Goal: Information Seeking & Learning: Learn about a topic

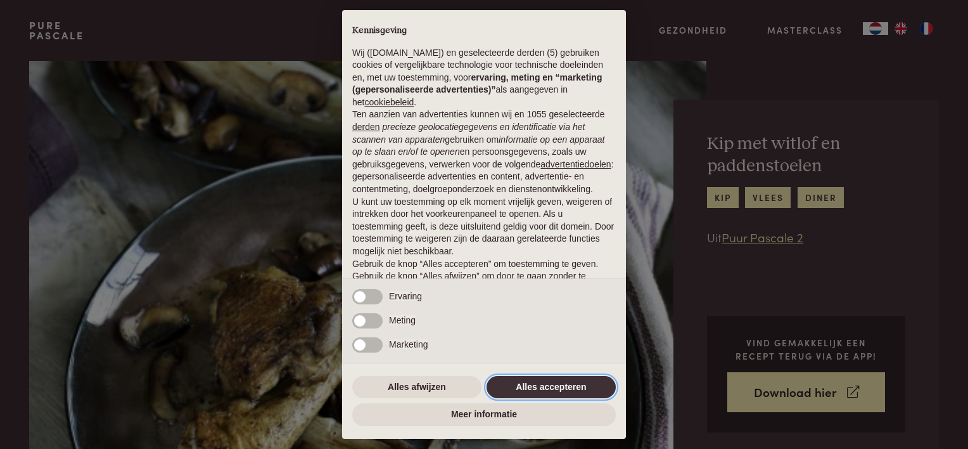
click at [563, 391] on button "Alles accepteren" at bounding box center [551, 387] width 129 height 23
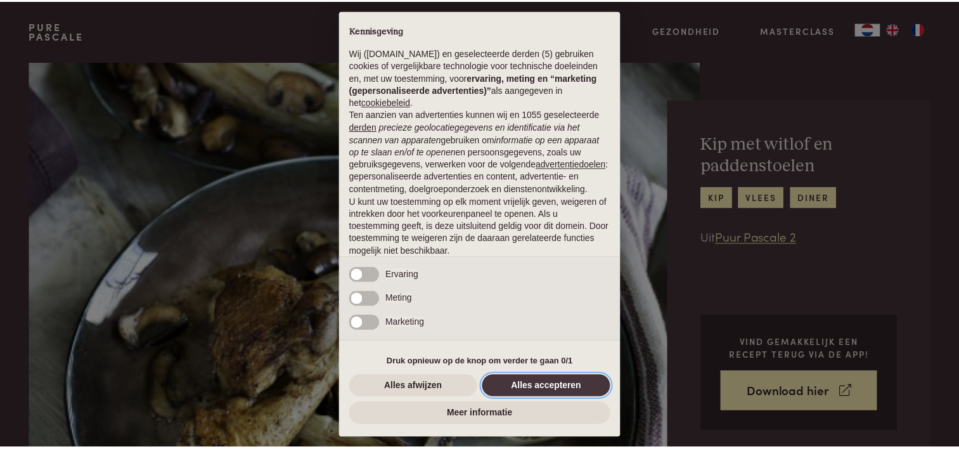
scroll to position [61, 0]
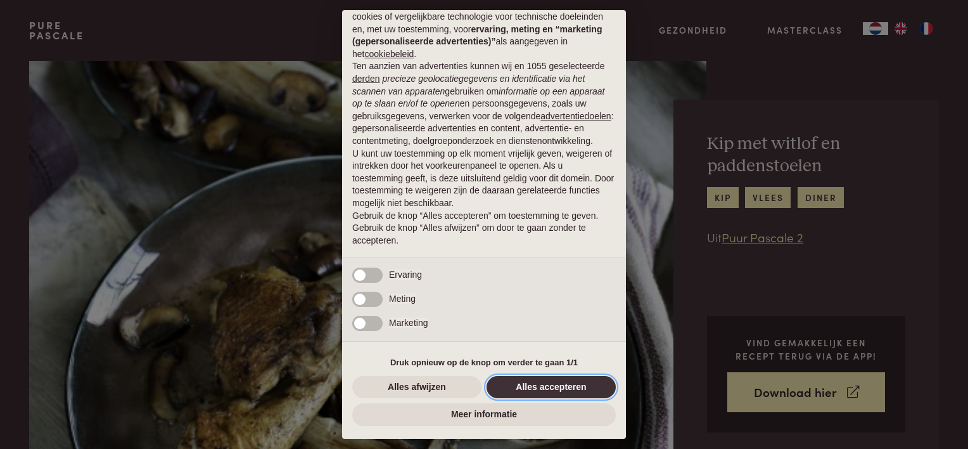
click at [539, 385] on button "Alles accepteren" at bounding box center [551, 387] width 129 height 23
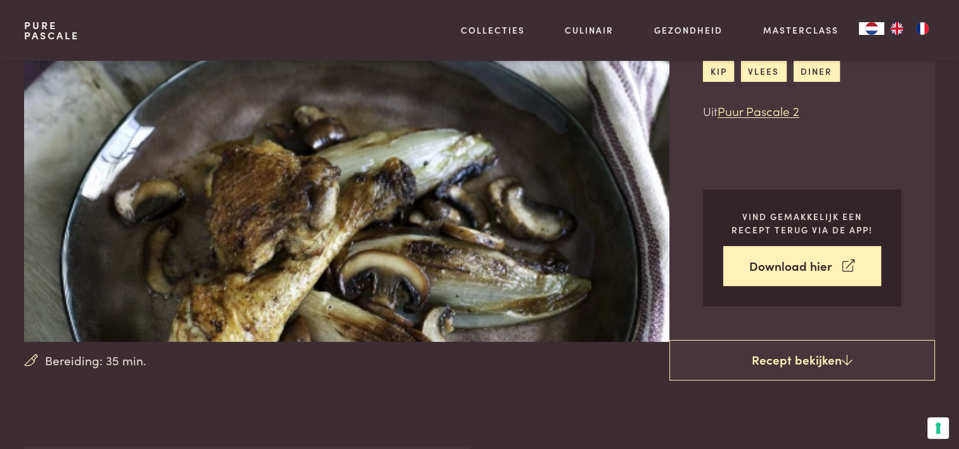
scroll to position [127, 0]
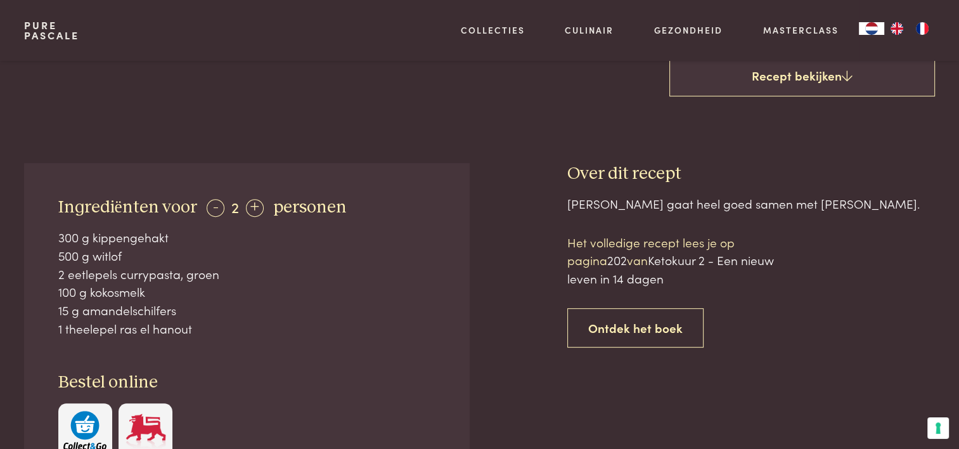
scroll to position [507, 0]
